Goal: Task Accomplishment & Management: Use online tool/utility

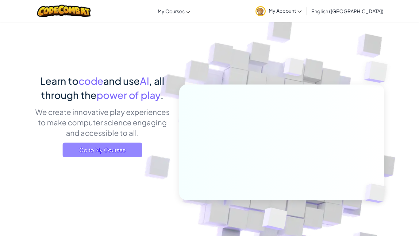
click at [76, 151] on span "Go to My Courses" at bounding box center [103, 149] width 80 height 15
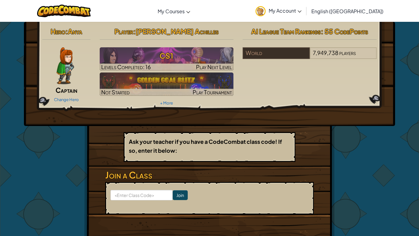
click at [67, 31] on span ":" at bounding box center [66, 31] width 2 height 9
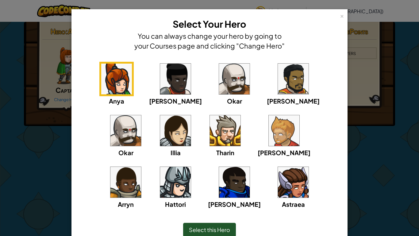
click at [269, 128] on img at bounding box center [284, 130] width 31 height 31
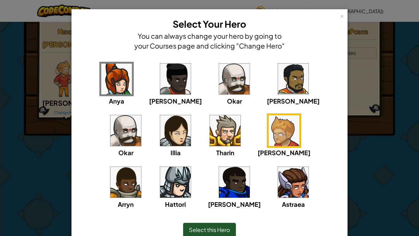
click at [269, 128] on img at bounding box center [284, 130] width 31 height 31
click at [206, 228] on span "Select this Hero" at bounding box center [209, 229] width 41 height 7
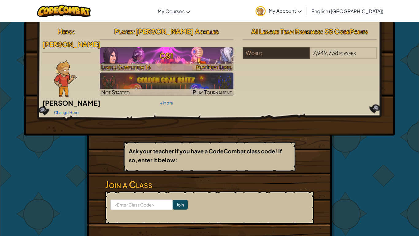
click at [177, 52] on h3 "CS1" at bounding box center [167, 56] width 134 height 14
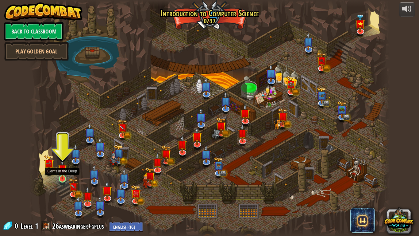
click at [62, 176] on img at bounding box center [62, 168] width 9 height 21
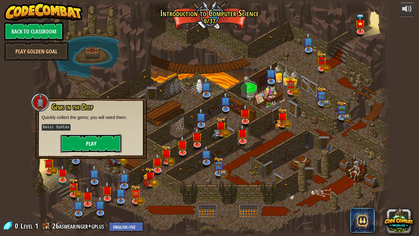
click at [97, 140] on button "Play" at bounding box center [90, 143] width 61 height 18
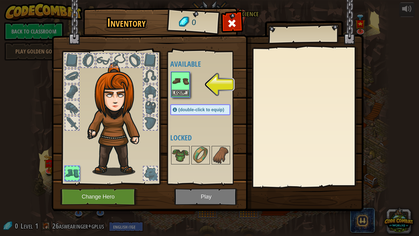
click at [178, 88] on img at bounding box center [180, 80] width 17 height 17
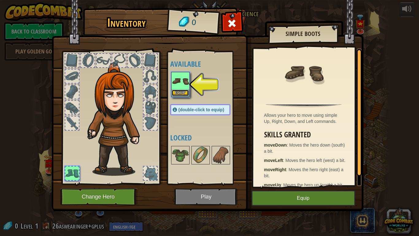
click at [181, 92] on button "Equip" at bounding box center [180, 93] width 17 height 6
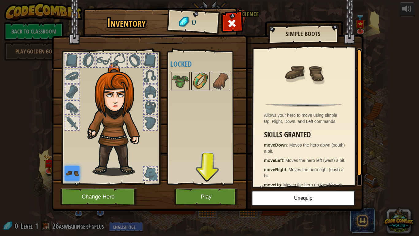
click at [200, 83] on img at bounding box center [200, 80] width 17 height 17
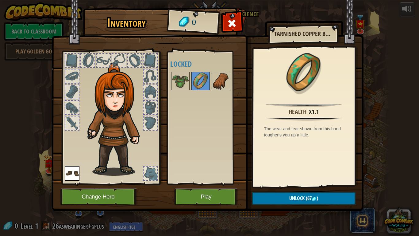
click at [226, 84] on img at bounding box center [220, 80] width 17 height 17
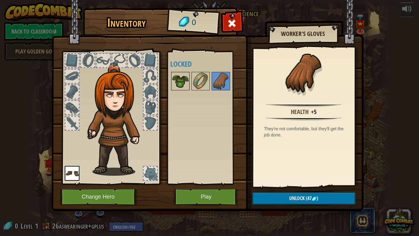
click at [181, 76] on img at bounding box center [180, 80] width 17 height 17
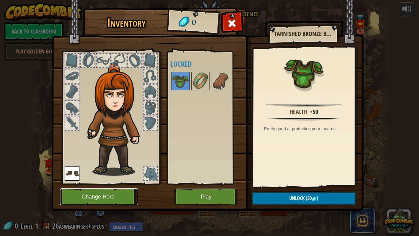
click at [105, 196] on button "Change Hero" at bounding box center [99, 196] width 78 height 17
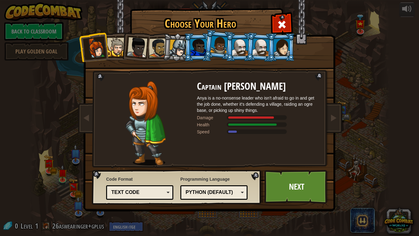
click at [156, 110] on img at bounding box center [145, 123] width 40 height 84
click at [239, 193] on div "Python (Default)" at bounding box center [213, 192] width 59 height 10
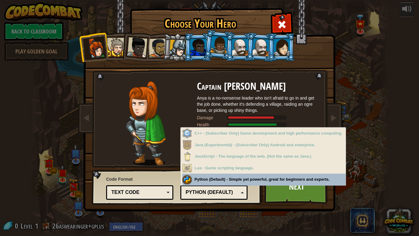
click at [228, 180] on div "Programming Language Python (Default) JavaScript Lua C++ Java (Experimental) Py…" at bounding box center [213, 186] width 67 height 25
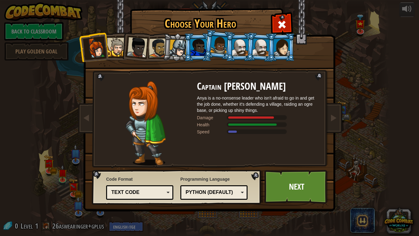
click at [151, 193] on div "Text code" at bounding box center [137, 192] width 53 height 7
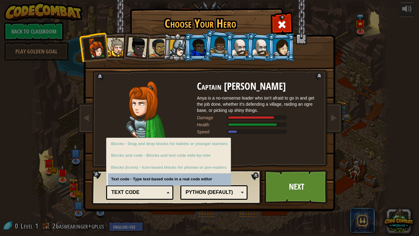
click at [154, 190] on div "Text code" at bounding box center [137, 192] width 53 height 7
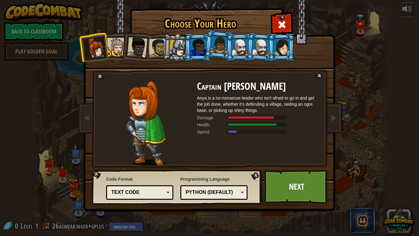
click at [117, 49] on div at bounding box center [116, 47] width 19 height 19
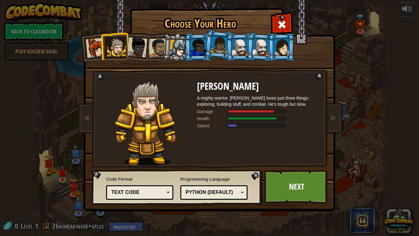
click at [139, 48] on div at bounding box center [137, 47] width 20 height 20
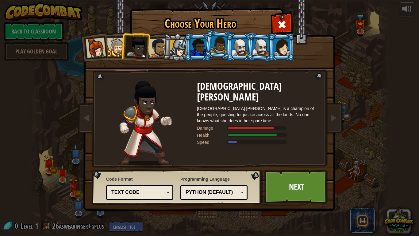
click at [98, 49] on div at bounding box center [96, 48] width 20 height 20
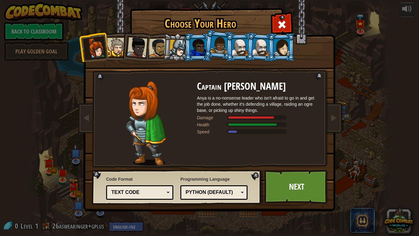
click at [137, 46] on div at bounding box center [137, 47] width 20 height 20
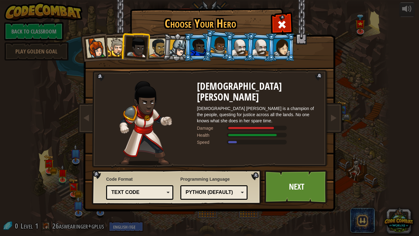
click at [159, 48] on div at bounding box center [158, 47] width 19 height 19
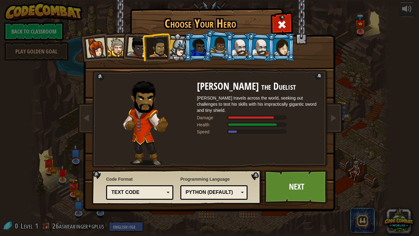
click at [181, 49] on div at bounding box center [177, 48] width 17 height 17
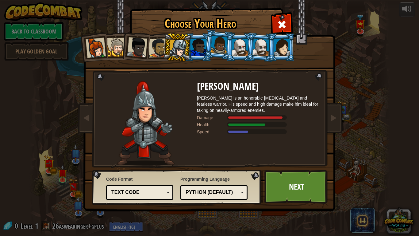
click at [199, 49] on div at bounding box center [198, 47] width 16 height 17
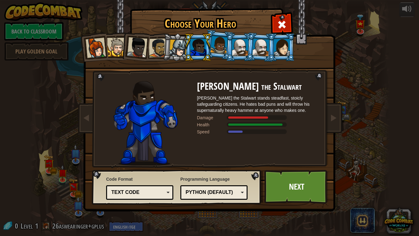
click at [217, 48] on div at bounding box center [218, 45] width 17 height 18
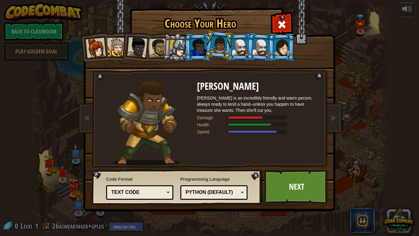
click at [201, 45] on div at bounding box center [198, 47] width 16 height 17
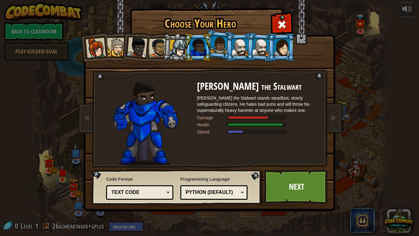
click at [216, 46] on div at bounding box center [218, 45] width 17 height 18
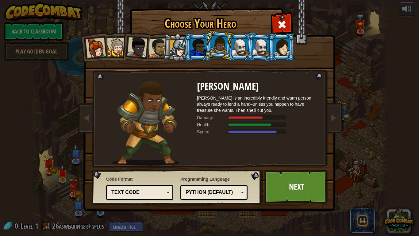
click at [238, 47] on div at bounding box center [240, 47] width 16 height 17
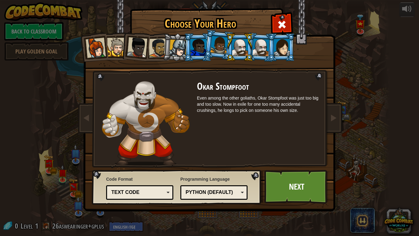
click at [257, 49] on div at bounding box center [260, 46] width 17 height 17
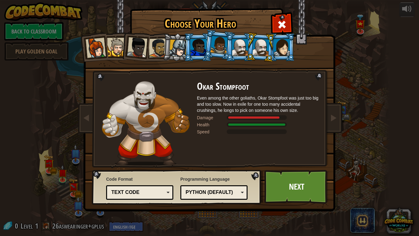
click at [275, 48] on div at bounding box center [282, 47] width 16 height 17
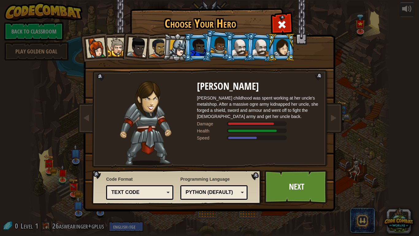
click at [239, 43] on div at bounding box center [240, 47] width 16 height 17
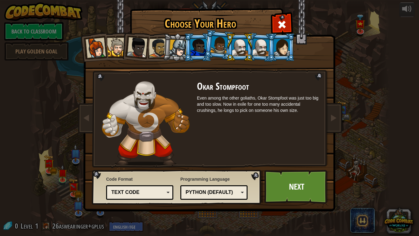
click at [221, 45] on div at bounding box center [218, 45] width 17 height 18
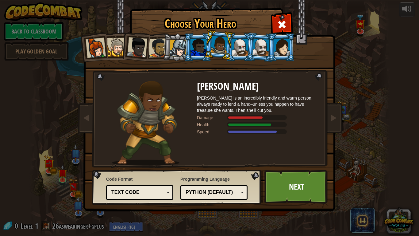
click at [201, 44] on div at bounding box center [198, 47] width 16 height 17
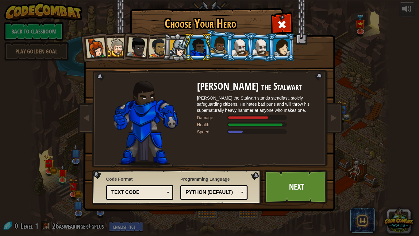
click at [178, 48] on div at bounding box center [177, 48] width 17 height 17
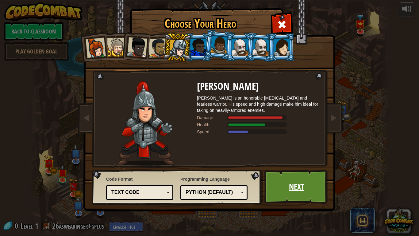
click at [294, 181] on link "Next" at bounding box center [296, 187] width 64 height 34
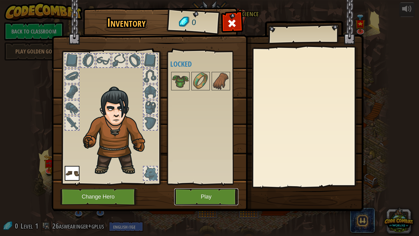
click at [217, 195] on button "Play" at bounding box center [206, 196] width 64 height 17
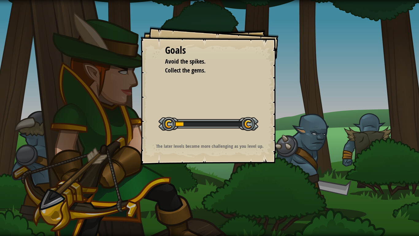
click at [207, 77] on div "Goals Avoid the spikes. Collect the gems. Start Level Error loading from server…" at bounding box center [209, 95] width 138 height 138
click at [179, 124] on div at bounding box center [209, 124] width 100 height 14
click at [180, 59] on span "Avoid the spikes." at bounding box center [185, 61] width 40 height 8
